Goal: Transaction & Acquisition: Purchase product/service

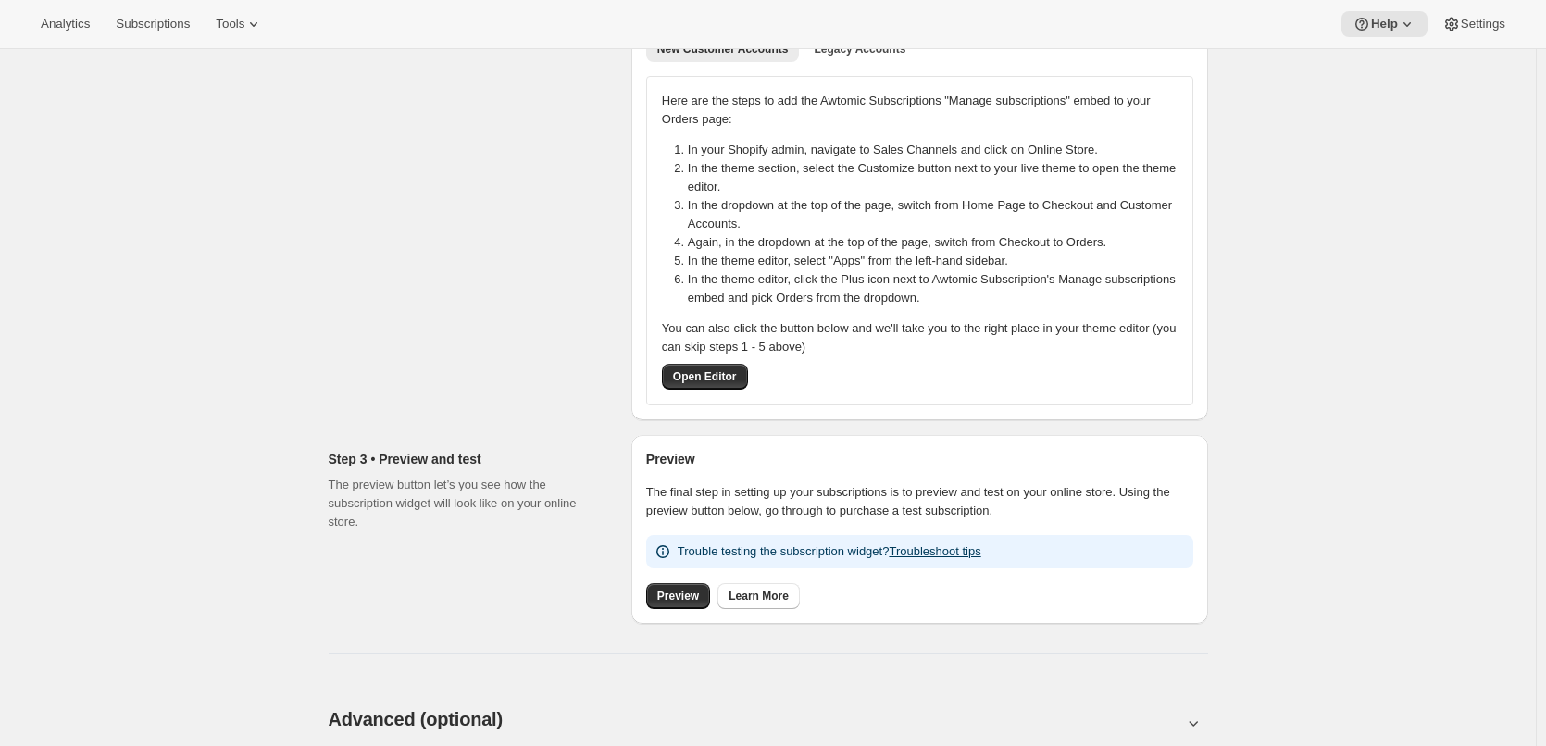
scroll to position [185, 0]
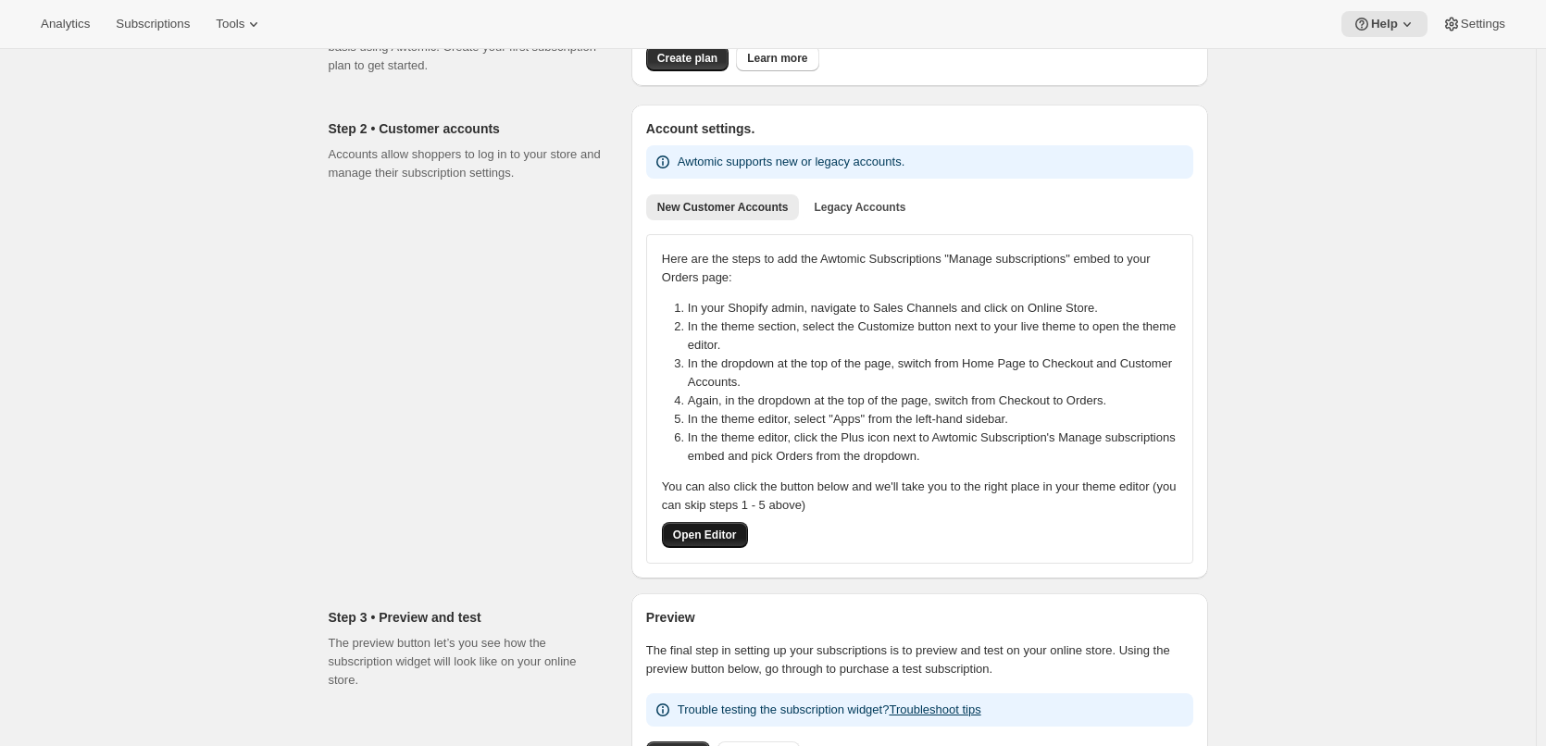
click at [734, 535] on span "Open Editor" at bounding box center [705, 535] width 64 height 15
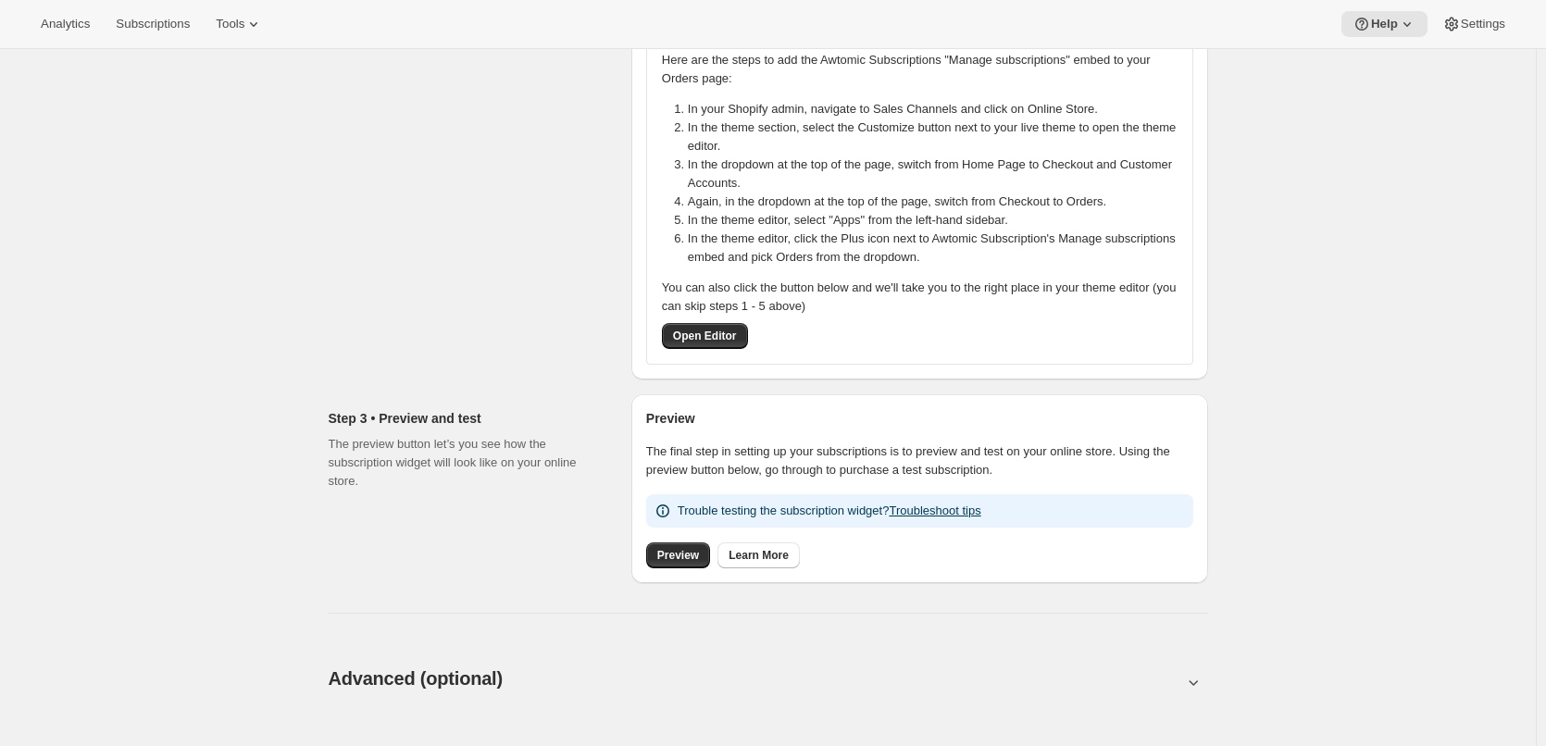
scroll to position [202, 0]
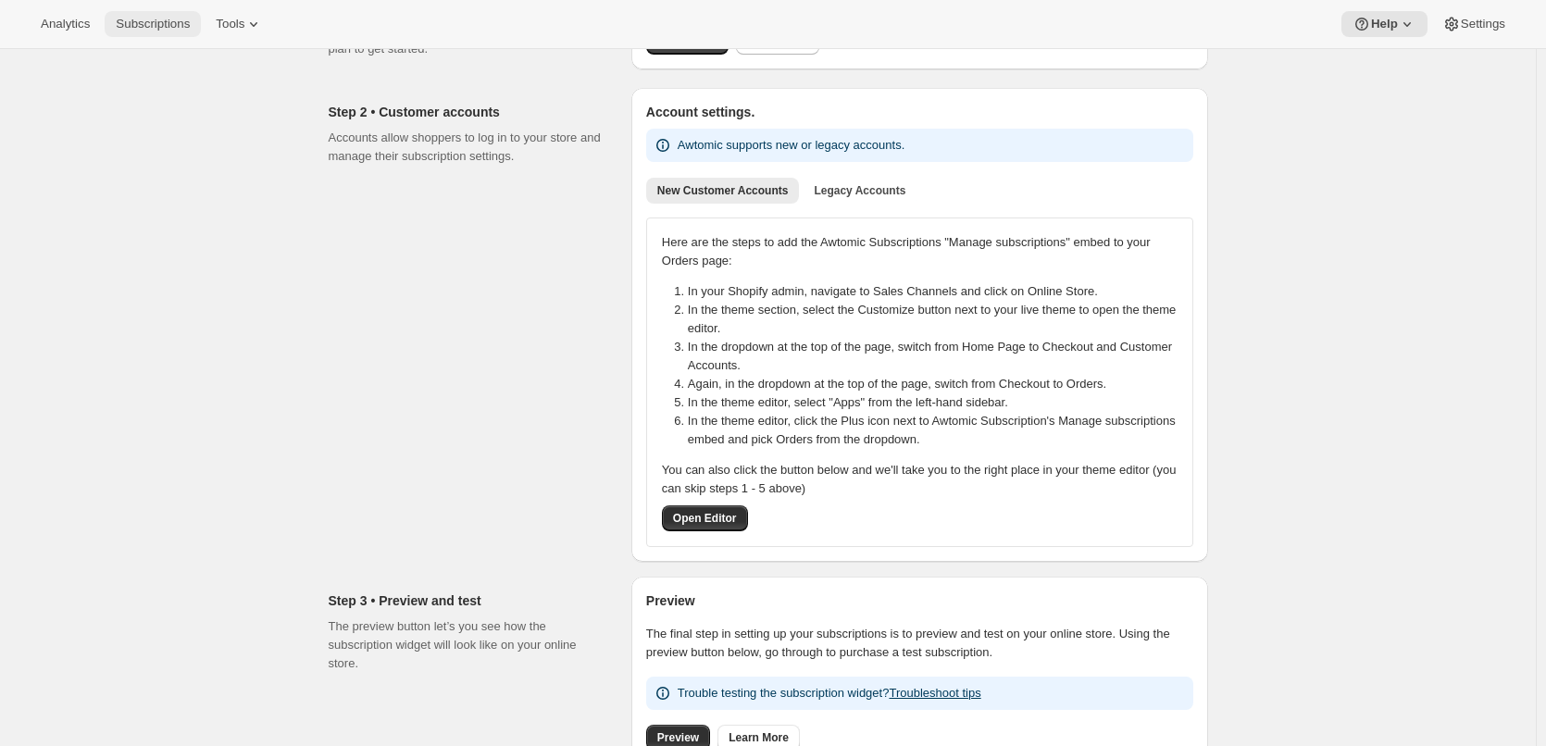
click at [154, 22] on span "Subscriptions" at bounding box center [153, 24] width 74 height 15
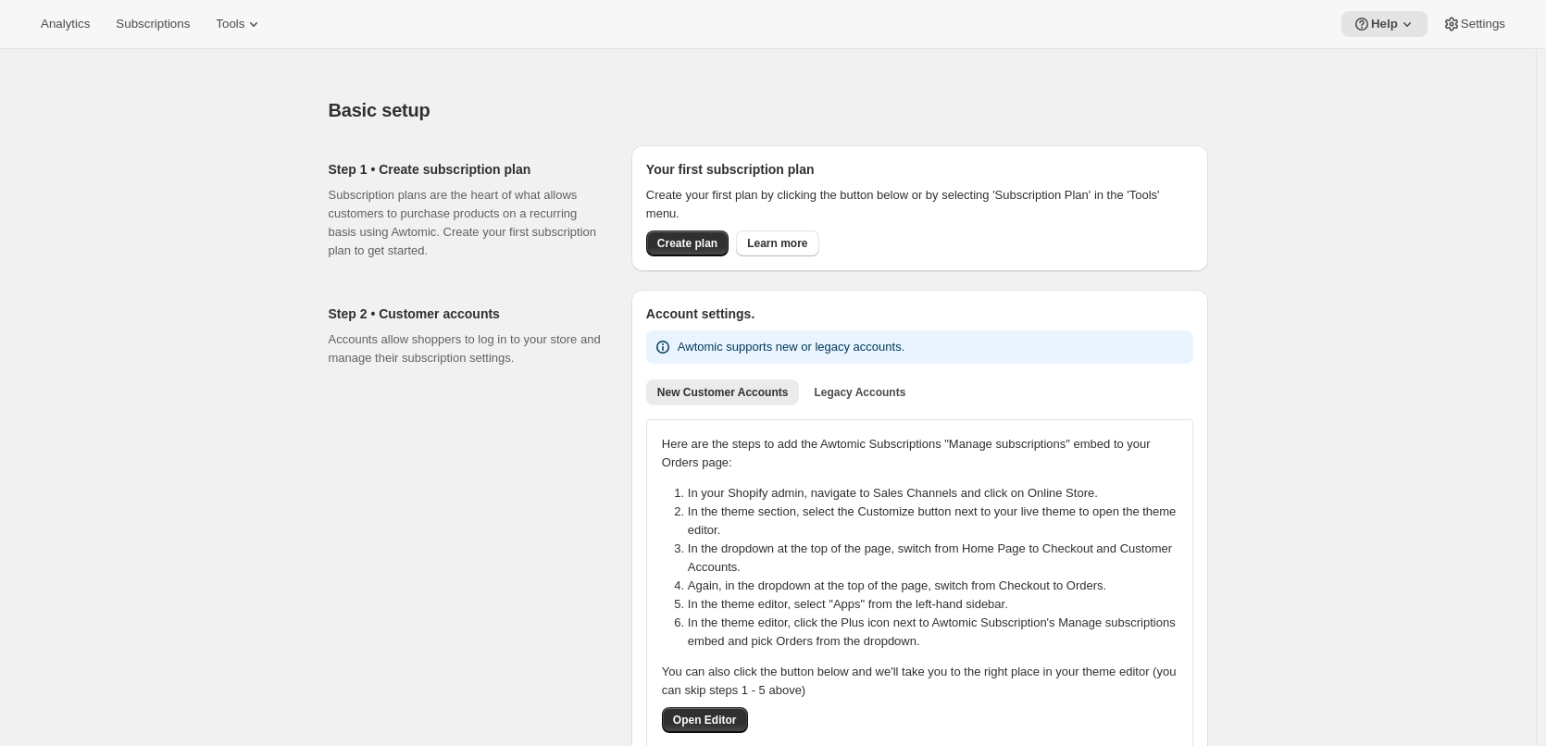
click at [127, 14] on button "Subscriptions" at bounding box center [153, 24] width 96 height 26
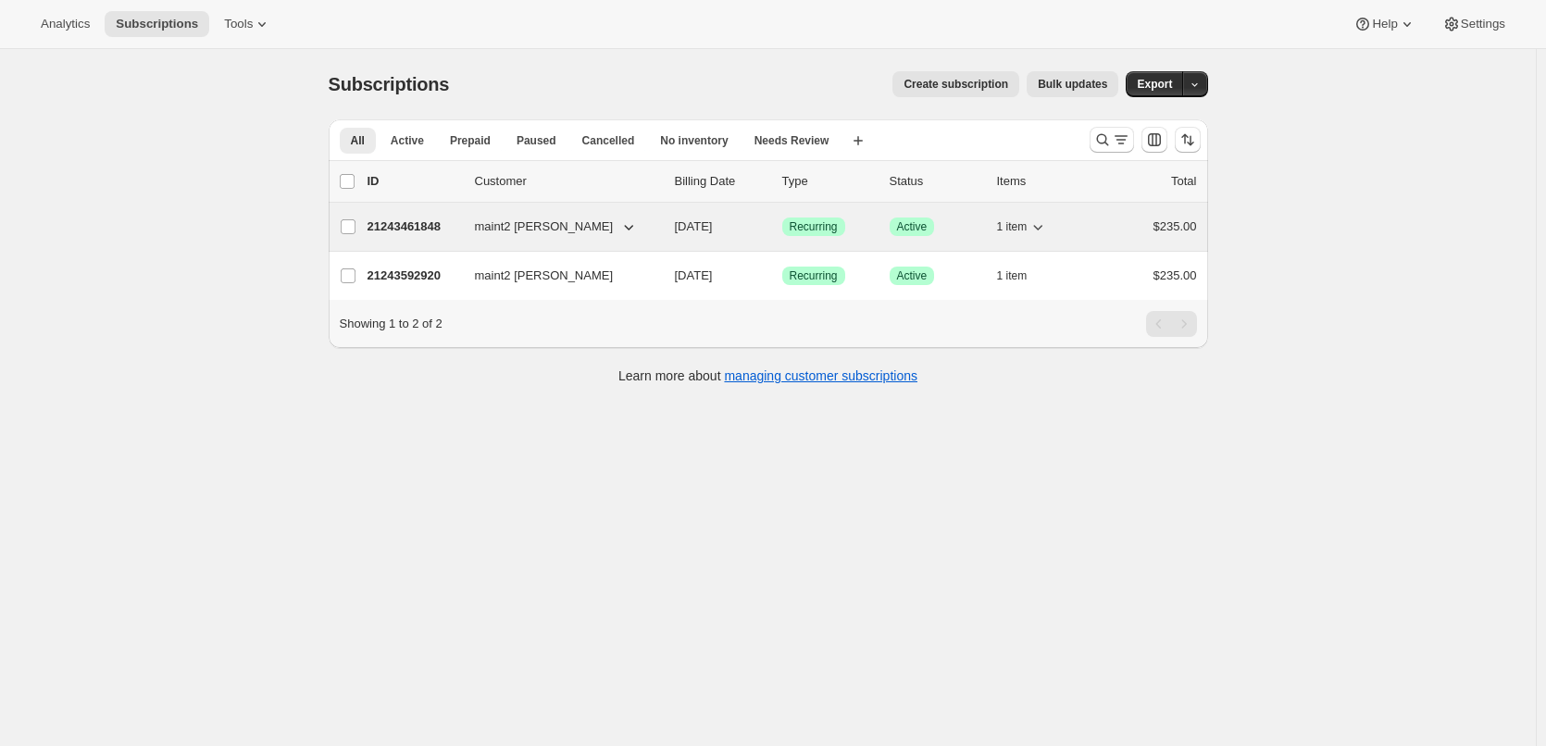
click at [427, 221] on p "21243461848" at bounding box center [414, 227] width 93 height 19
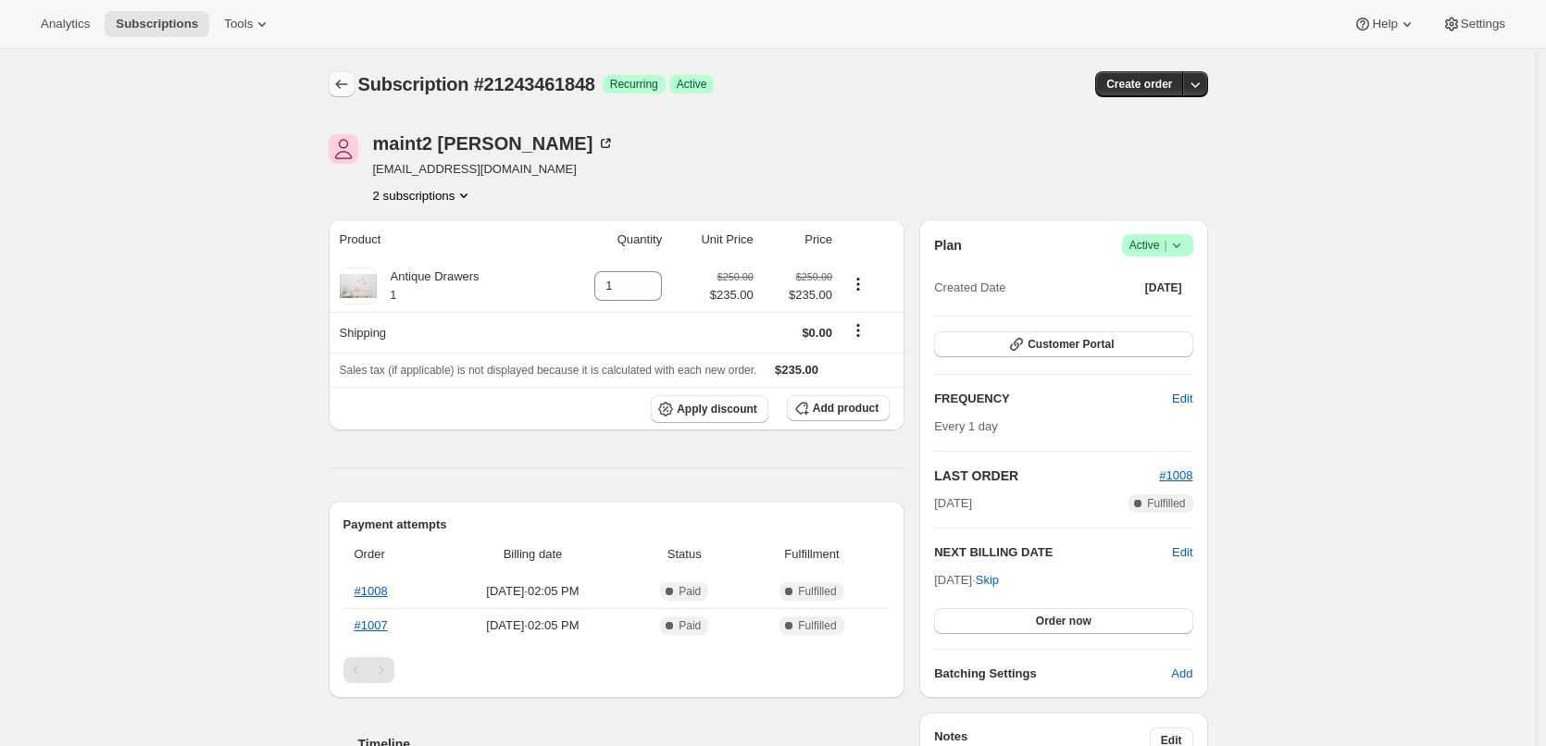
click at [336, 79] on icon "Subscriptions" at bounding box center [341, 84] width 19 height 19
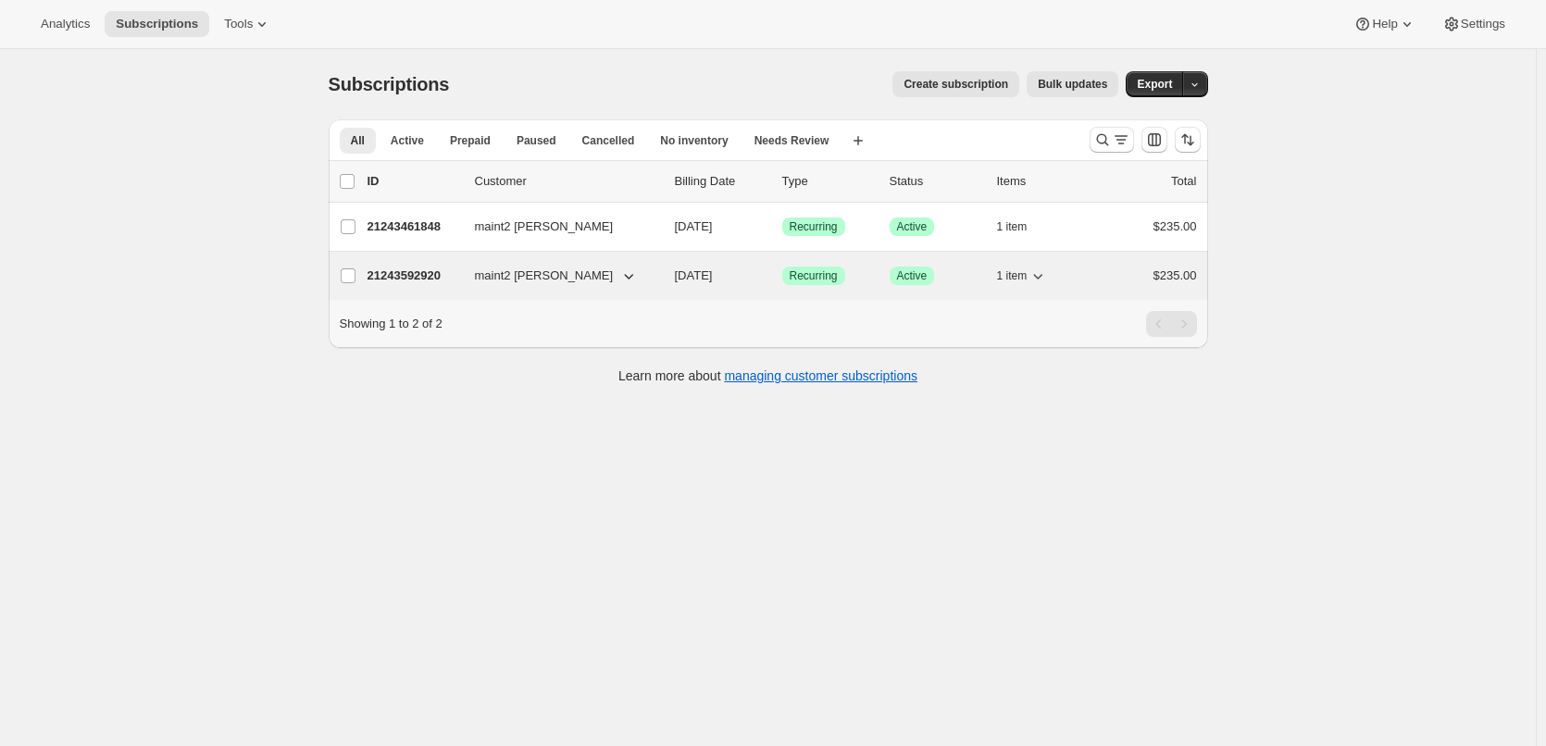
click at [523, 281] on span "maint2 [PERSON_NAME]" at bounding box center [544, 276] width 139 height 19
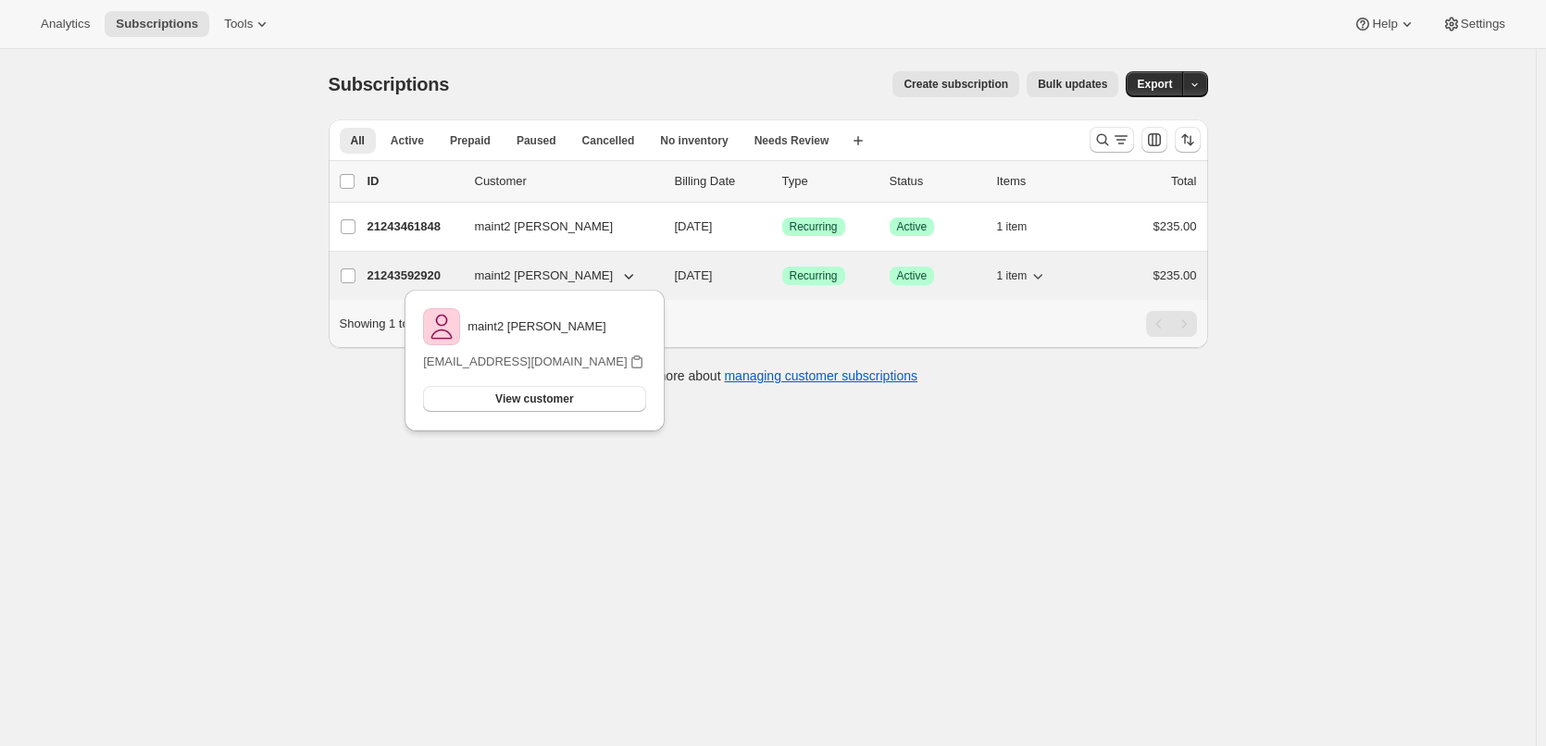
click at [523, 279] on span "maint2 [PERSON_NAME]" at bounding box center [544, 276] width 139 height 19
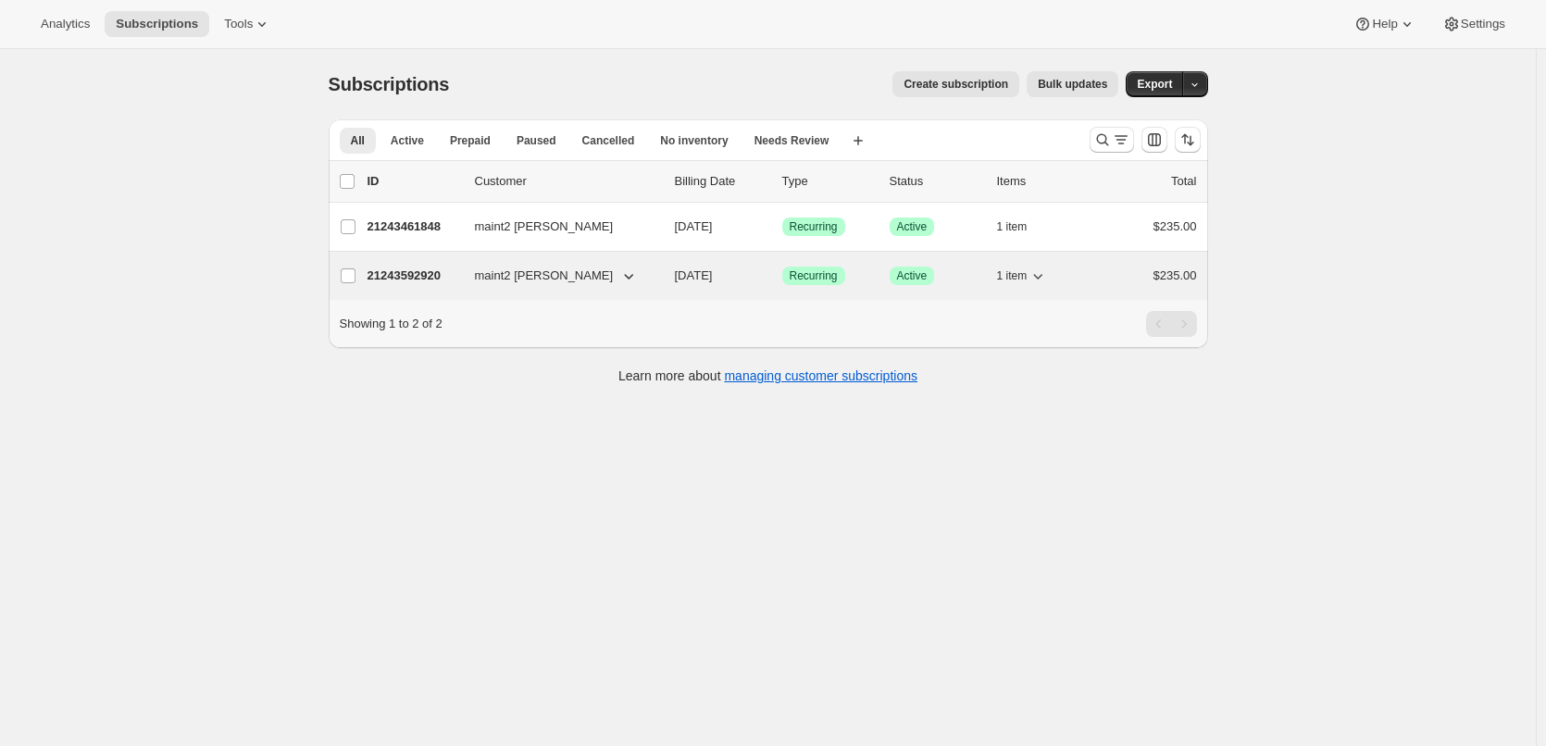
click at [404, 268] on p "21243592920" at bounding box center [414, 276] width 93 height 19
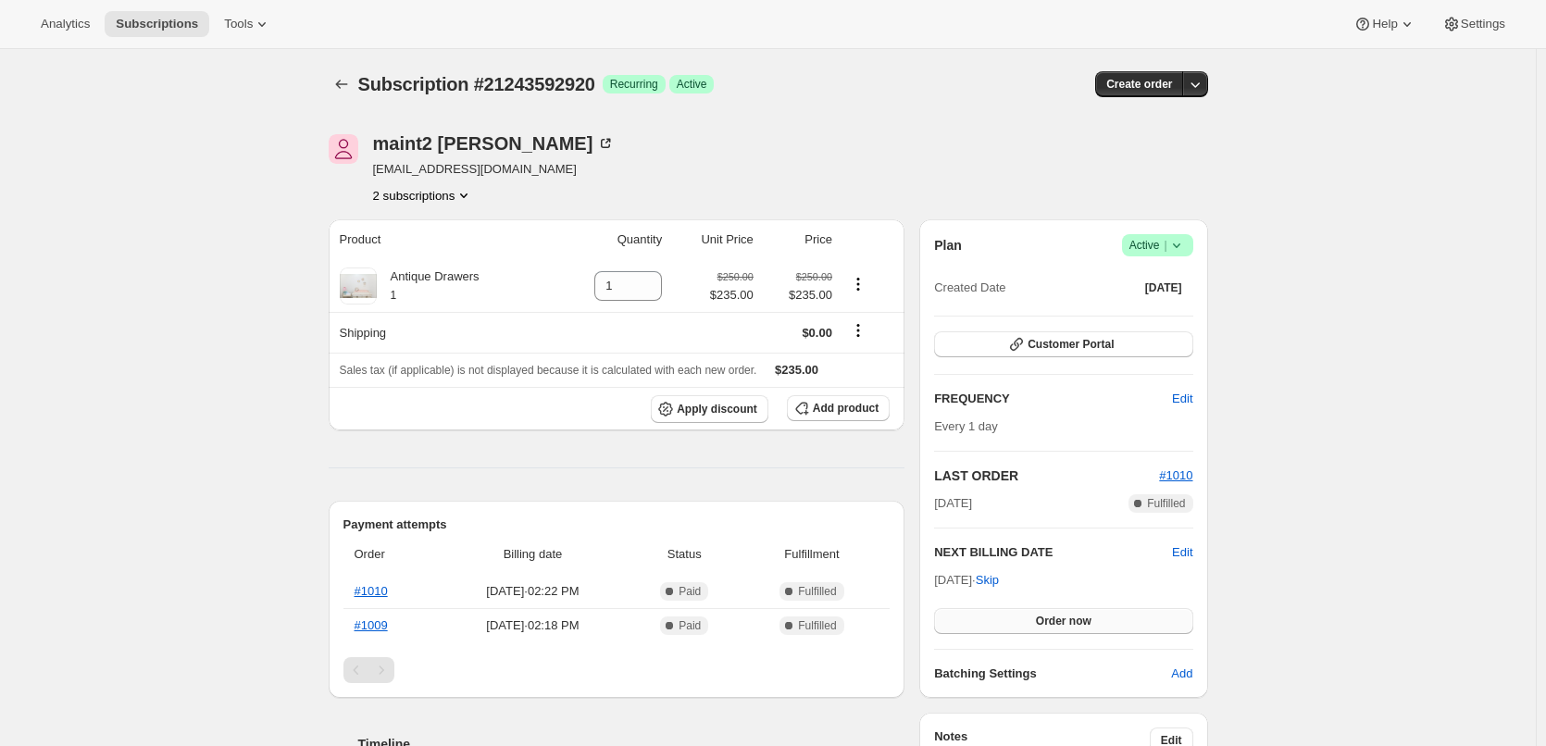
click at [1053, 613] on button "Order now" at bounding box center [1063, 621] width 258 height 26
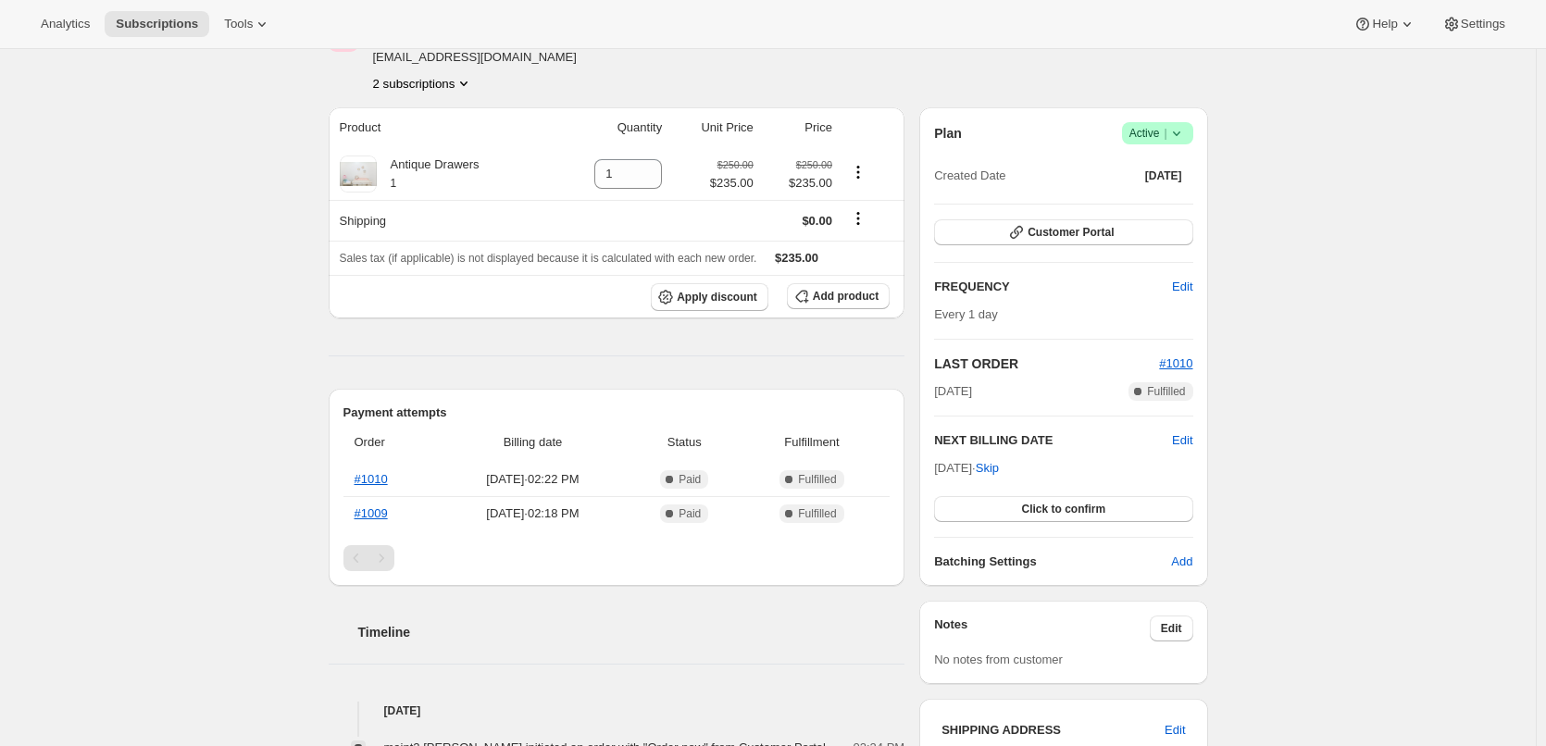
scroll to position [93, 0]
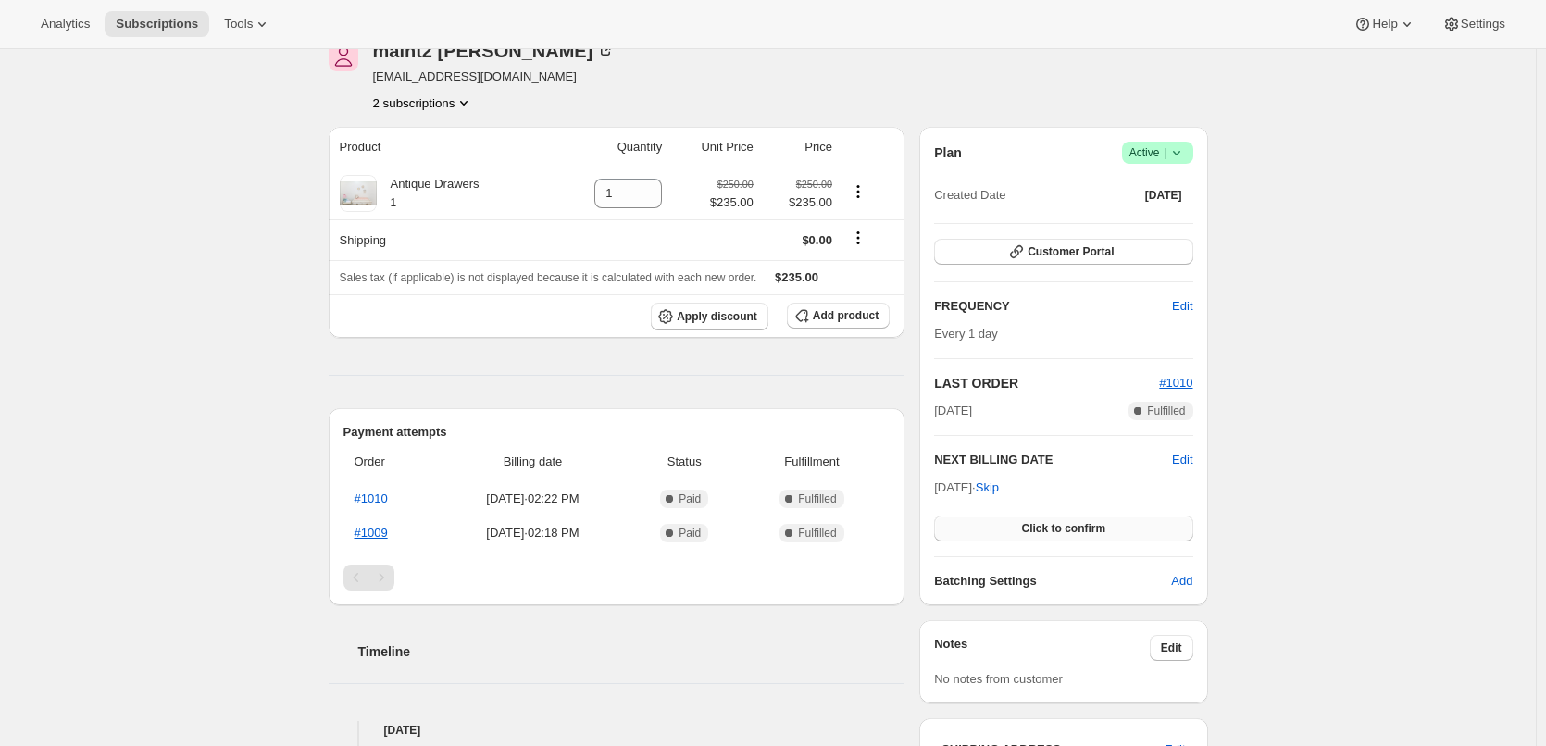
click at [1111, 526] on button "Click to confirm" at bounding box center [1063, 529] width 258 height 26
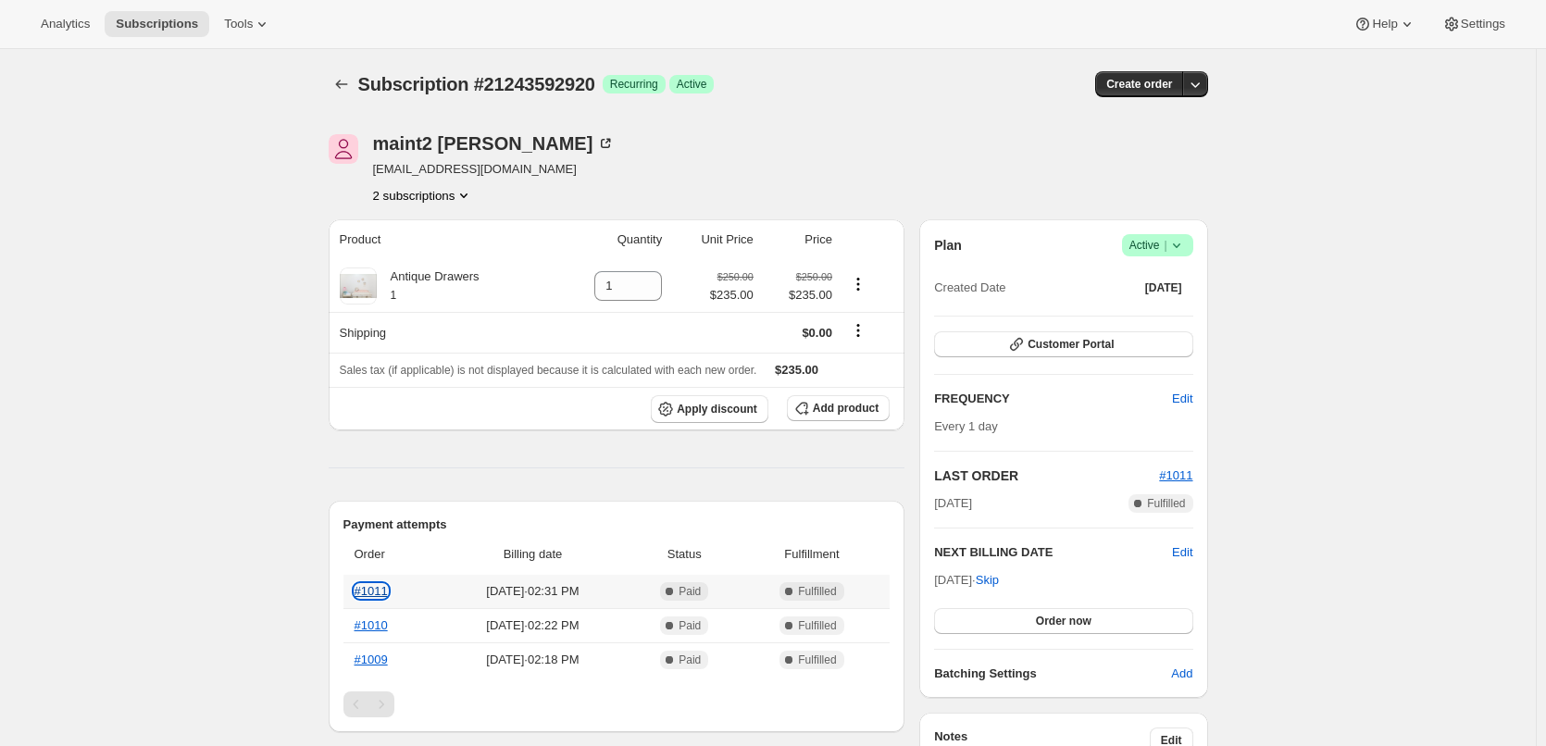
click at [372, 593] on link "#1011" at bounding box center [371, 591] width 33 height 14
click at [375, 624] on link "#1010" at bounding box center [371, 625] width 33 height 14
